Goal: Find specific page/section: Find specific page/section

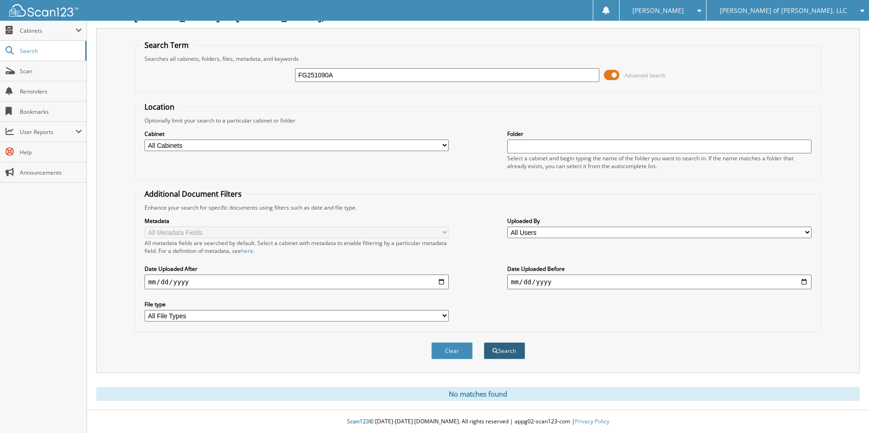
click at [500, 347] on button "Search" at bounding box center [504, 350] width 41 height 17
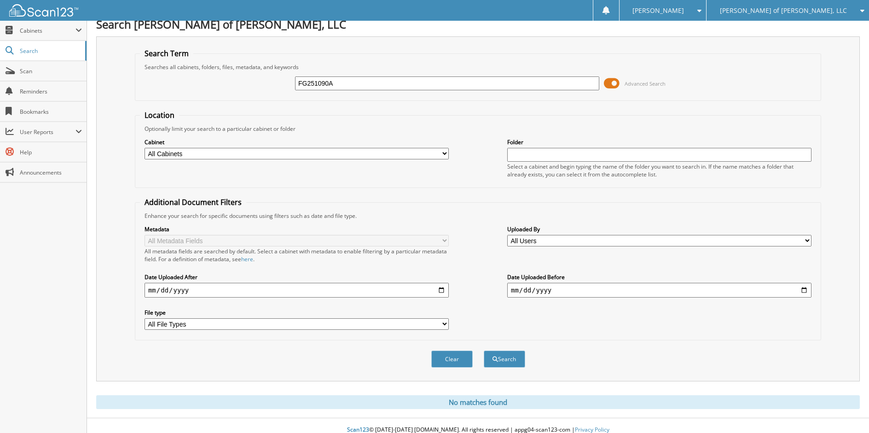
scroll to position [17, 0]
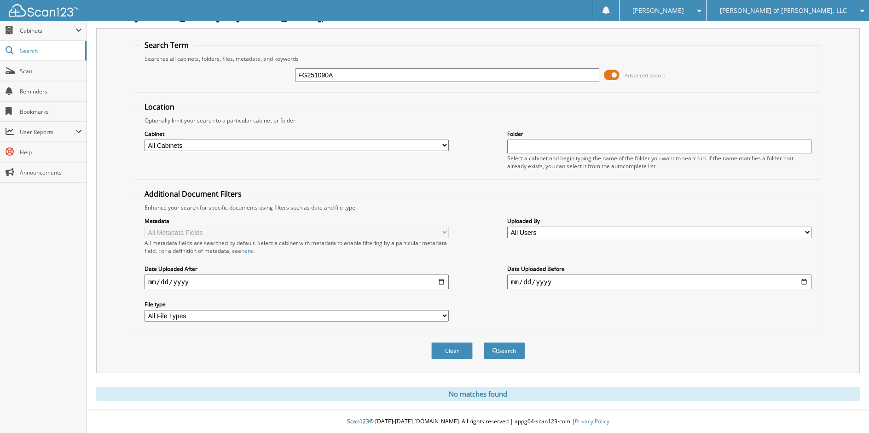
click at [304, 75] on input "FG251090A" at bounding box center [447, 75] width 304 height 14
type input "G251090A"
click at [484, 342] on button "Search" at bounding box center [504, 350] width 41 height 17
